Goal: Task Accomplishment & Management: Use online tool/utility

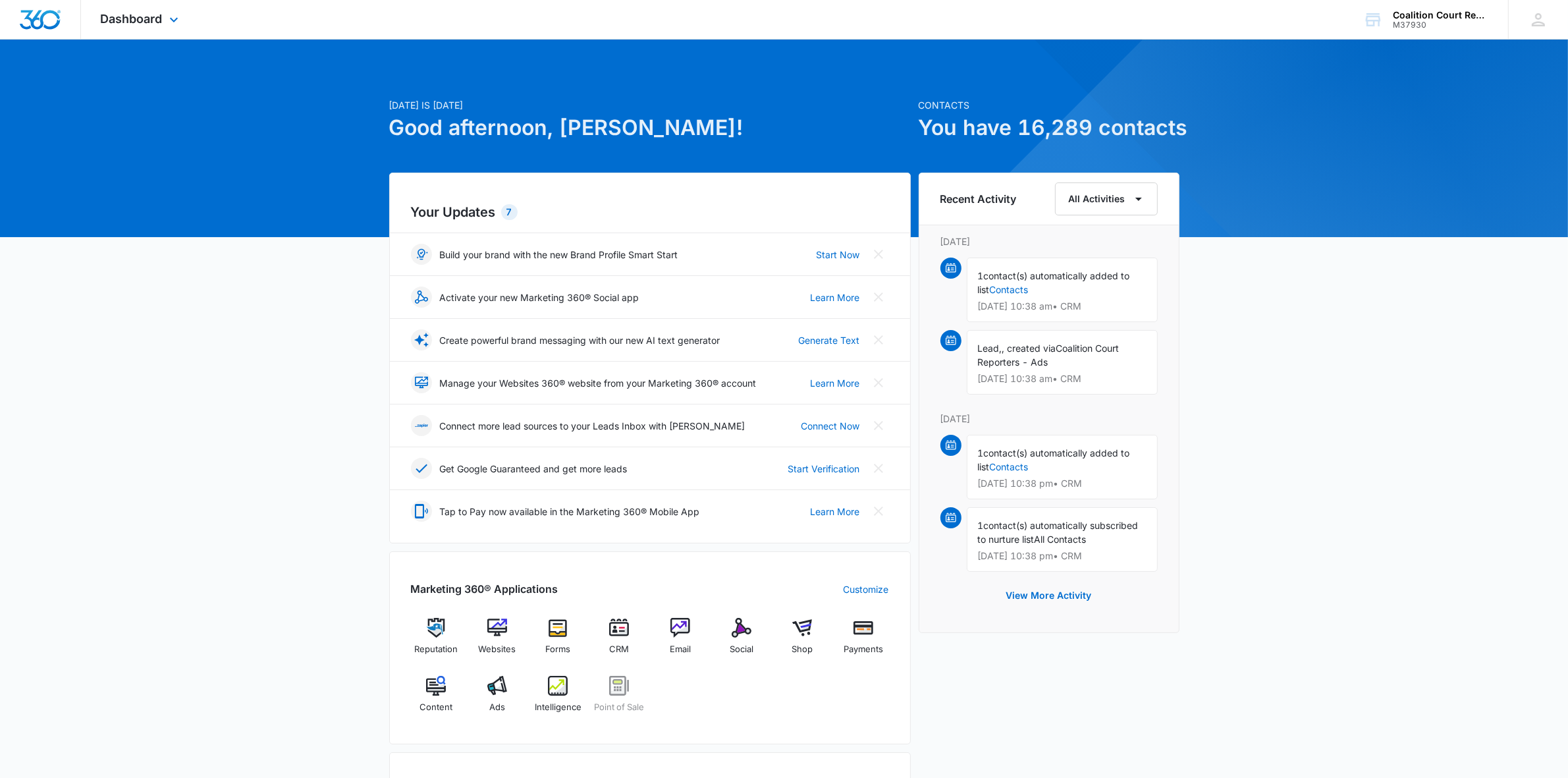
click at [129, 26] on div "Dashboard Apps Reputation Websites Forms CRM Email Social Shop Payments POS Con…" at bounding box center [141, 19] width 121 height 39
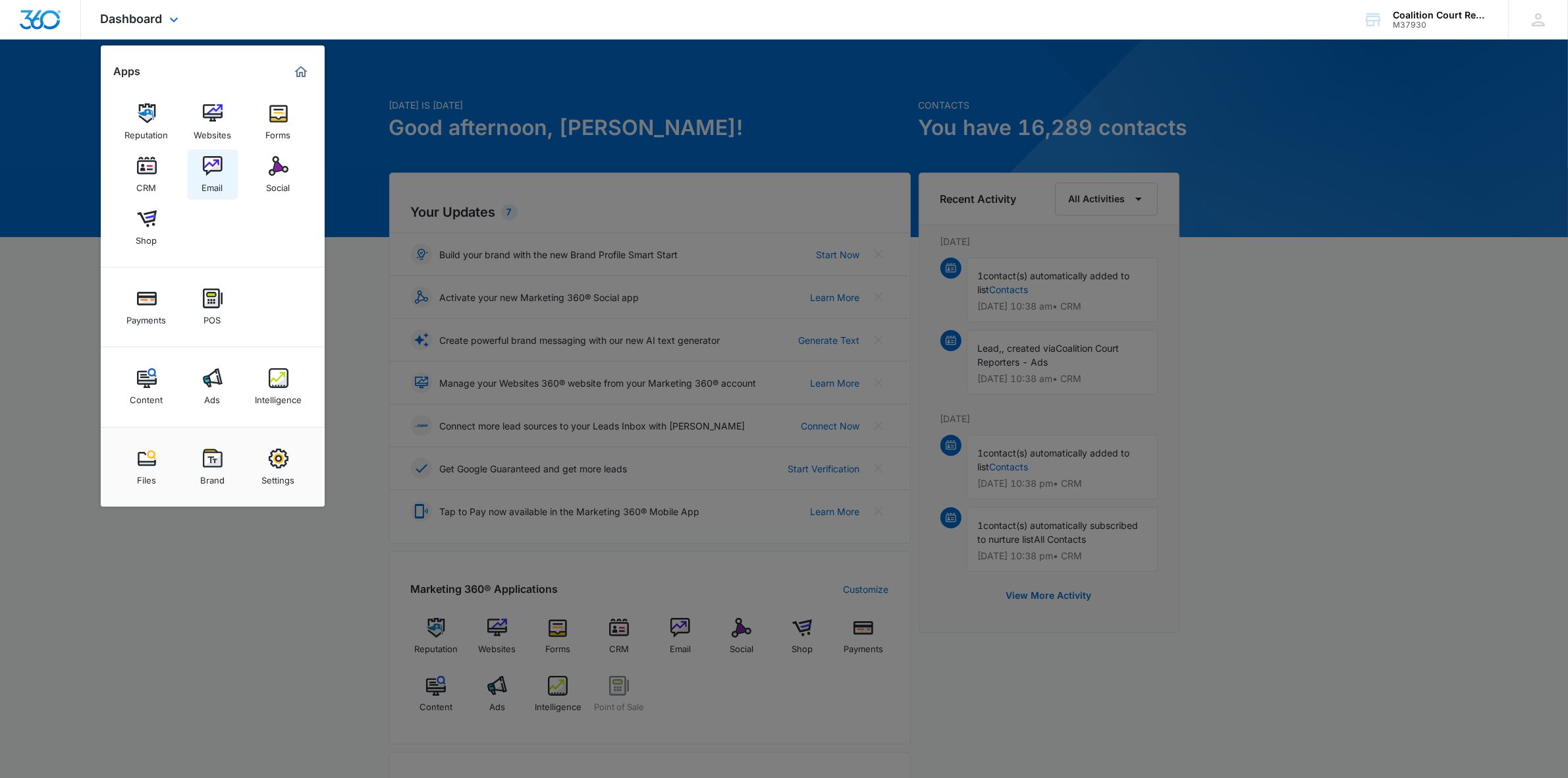
click at [216, 178] on div "Email" at bounding box center [213, 184] width 21 height 17
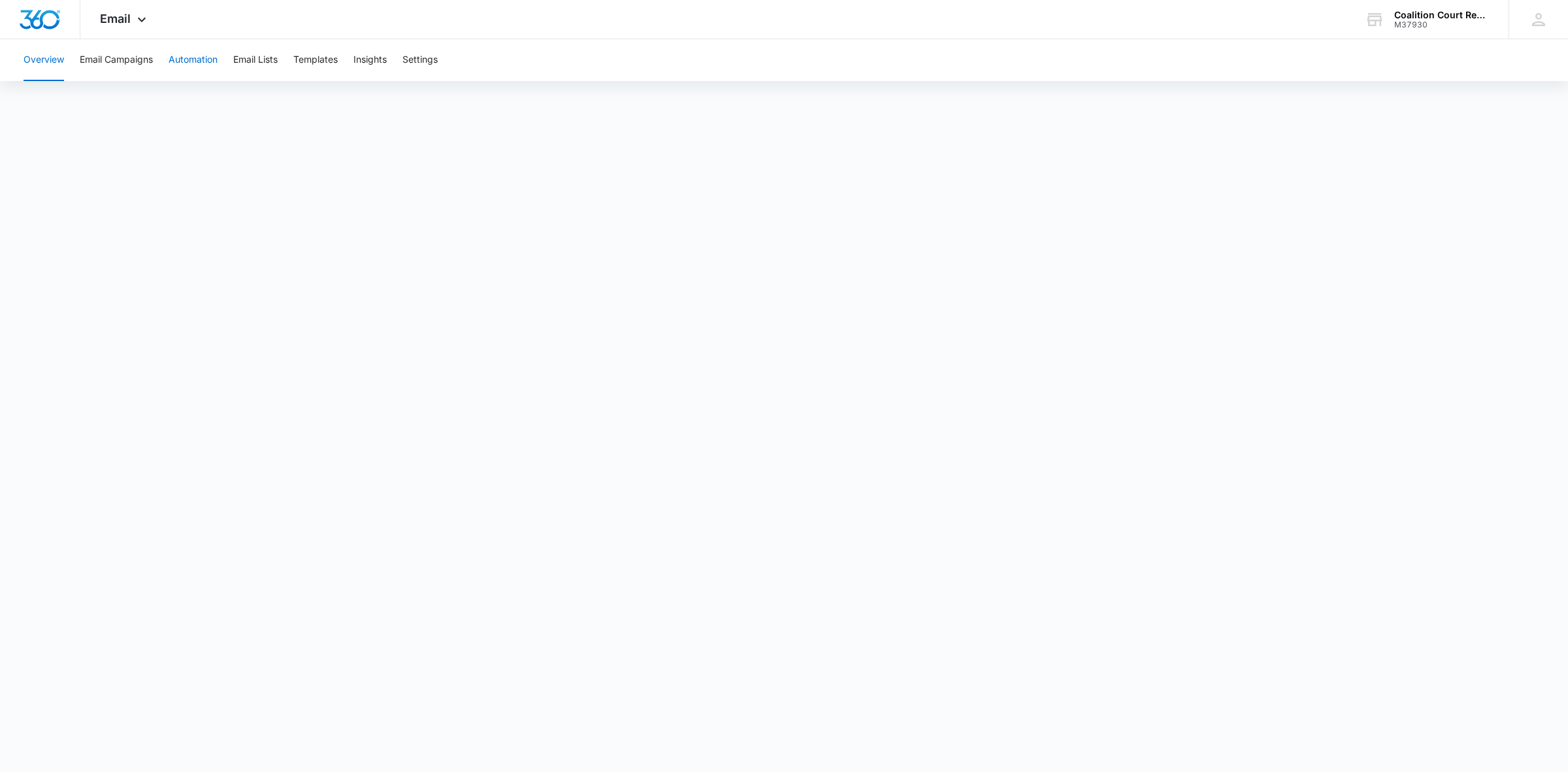
click at [204, 53] on button "Automation" at bounding box center [192, 60] width 49 height 41
